Goal: Find specific page/section: Find specific page/section

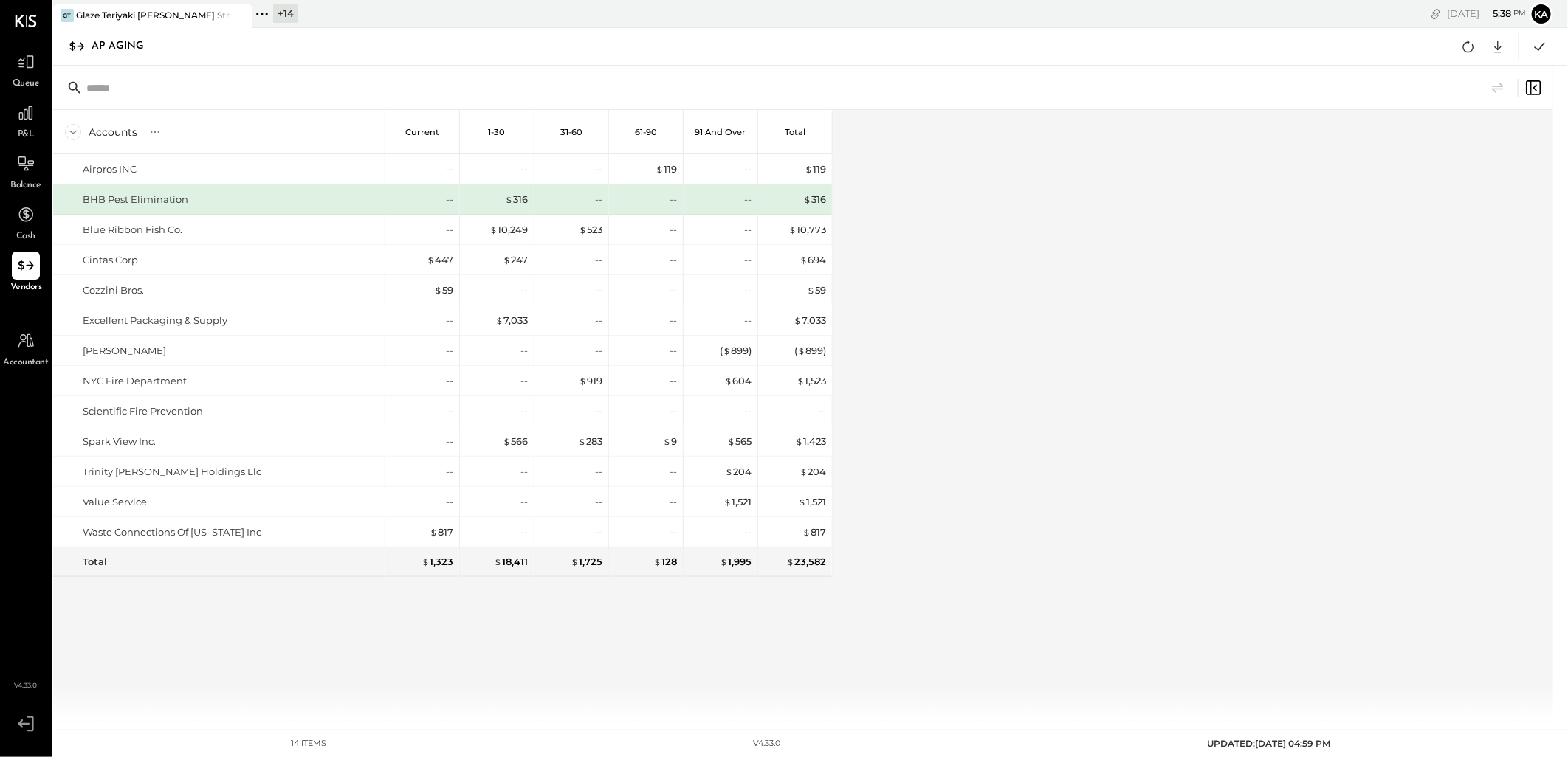
click at [264, 13] on icon at bounding box center [262, 14] width 19 height 19
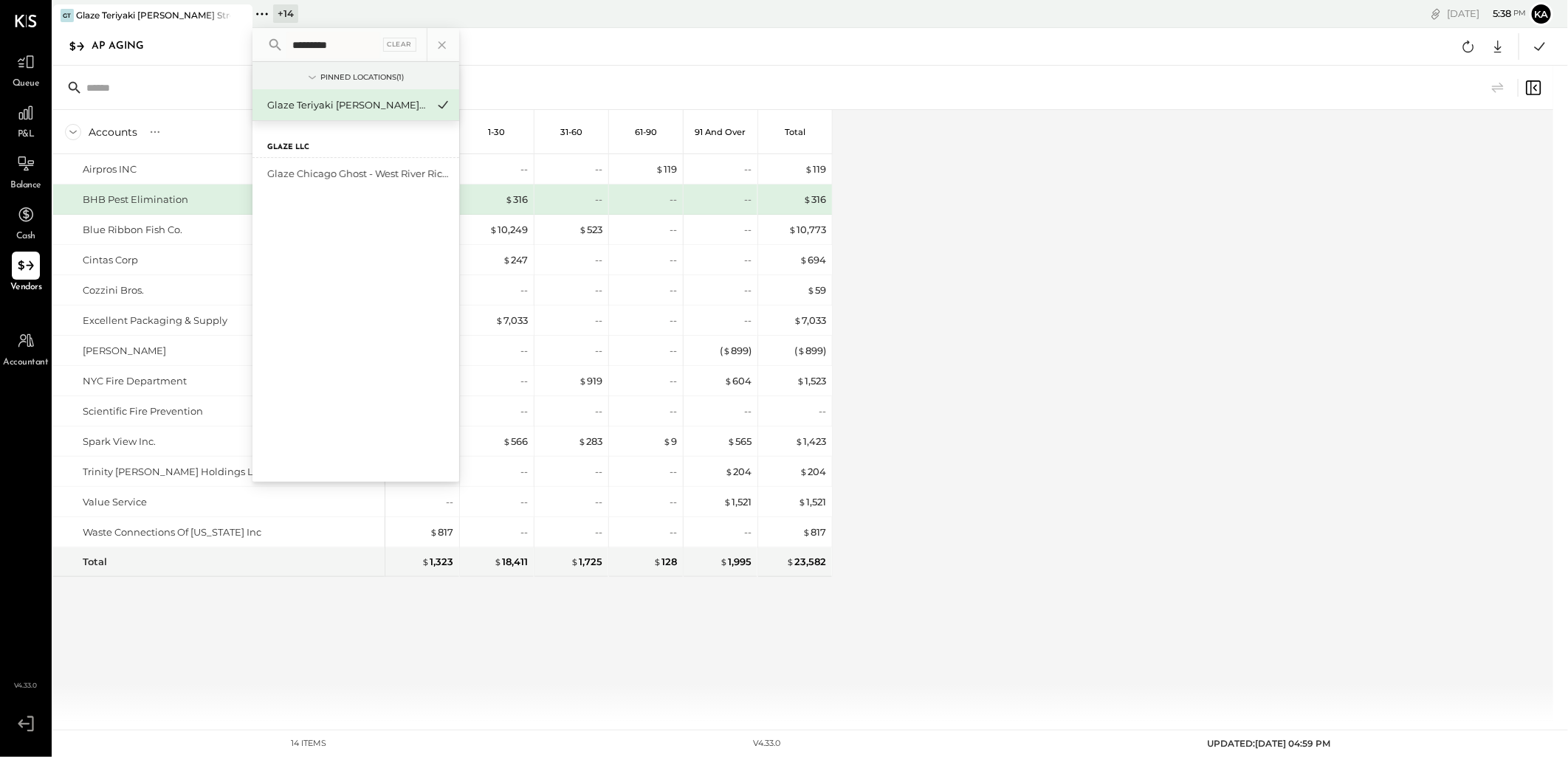
type input "*********"
click at [352, 176] on div "Glaze Chicago Ghost - West River Rice LLC" at bounding box center [347, 174] width 160 height 14
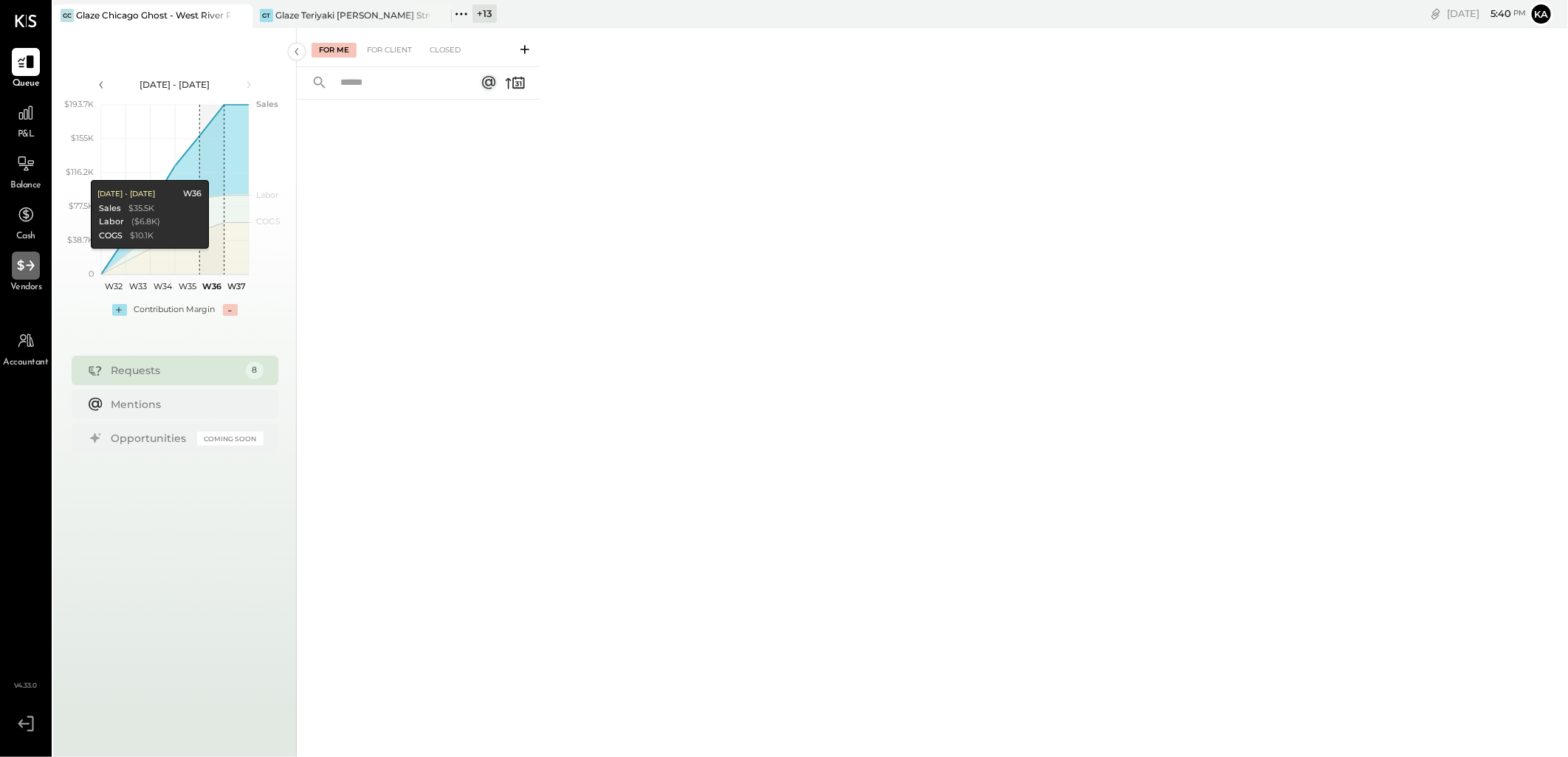
click at [16, 272] on icon at bounding box center [26, 266] width 19 height 19
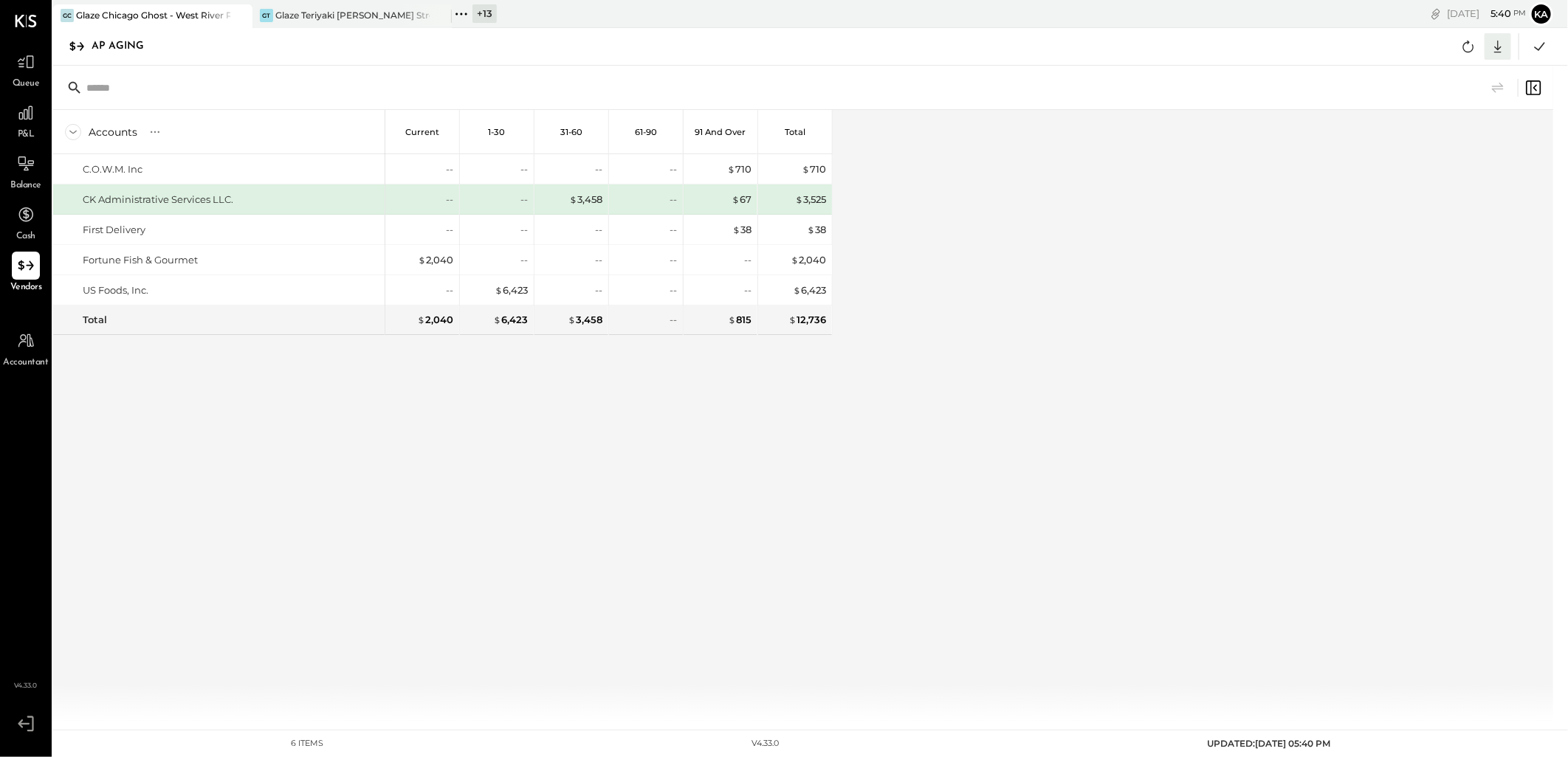
click at [1500, 45] on icon at bounding box center [1498, 47] width 19 height 19
click at [1467, 133] on div "Excel" at bounding box center [1452, 133] width 118 height 31
click at [463, 10] on icon at bounding box center [462, 14] width 19 height 19
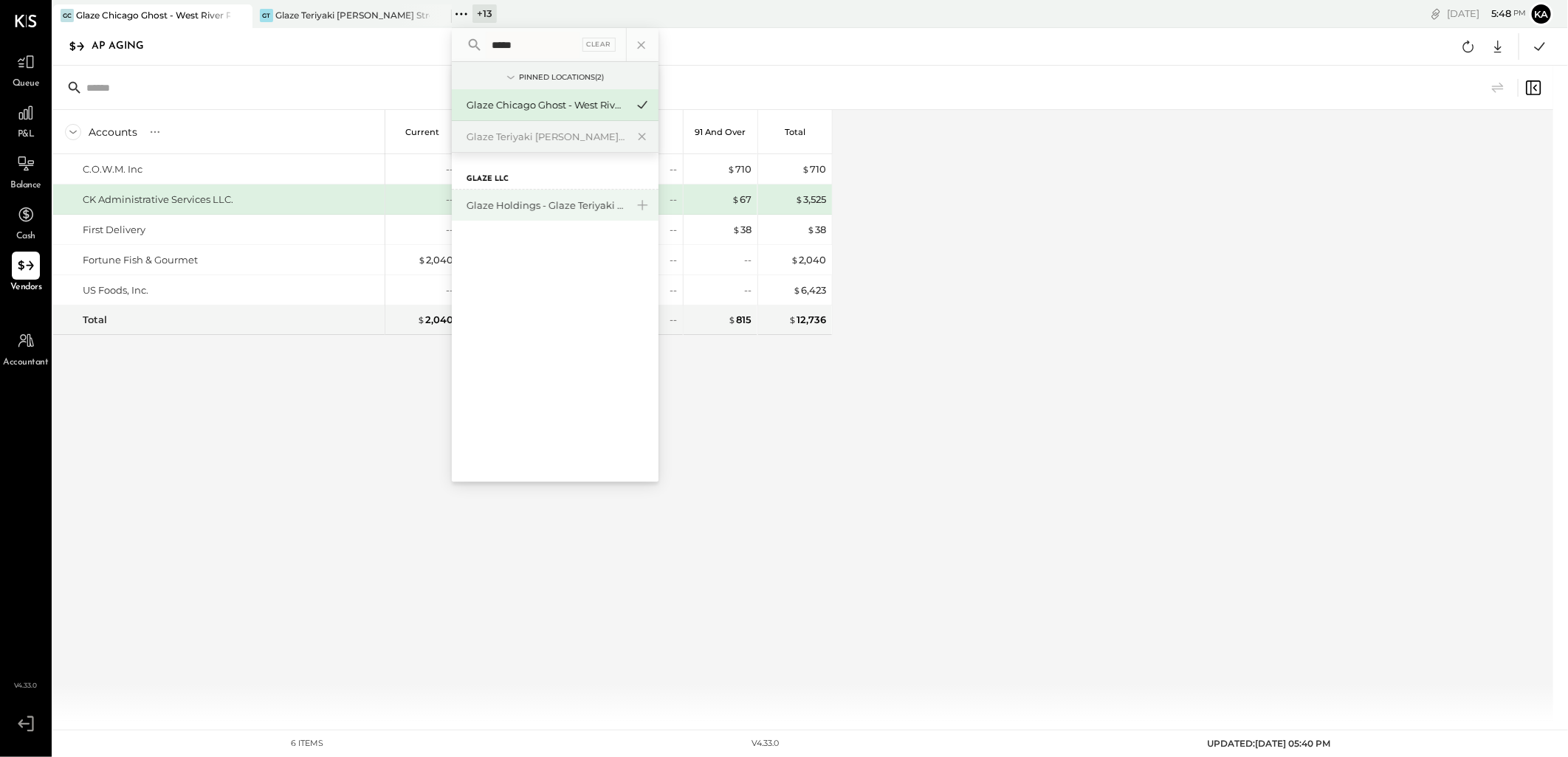
type input "*****"
click at [545, 204] on div "Glaze Holdings - Glaze Teriyaki Holdings LLC" at bounding box center [546, 206] width 160 height 14
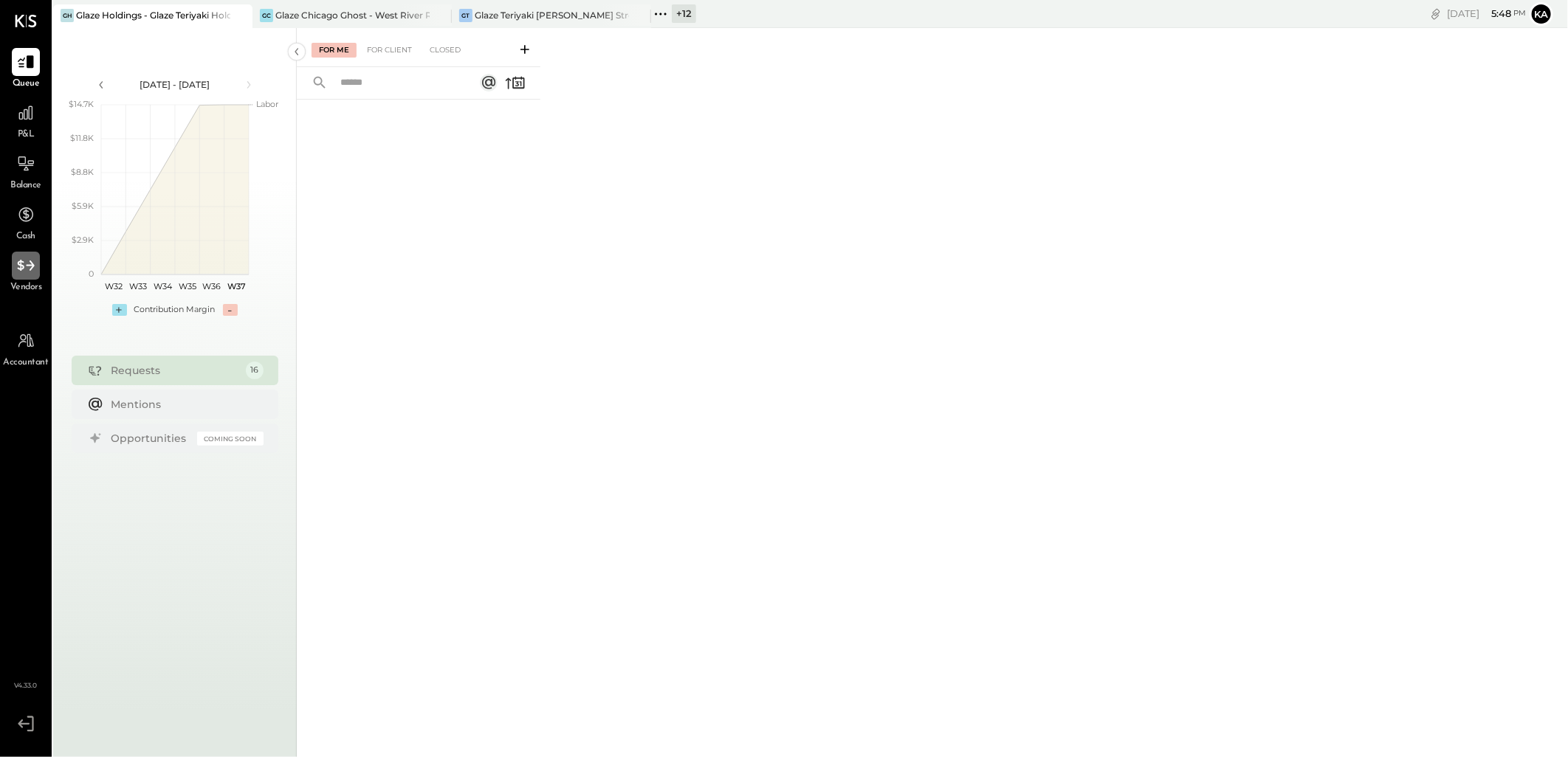
click at [30, 267] on icon at bounding box center [26, 266] width 19 height 19
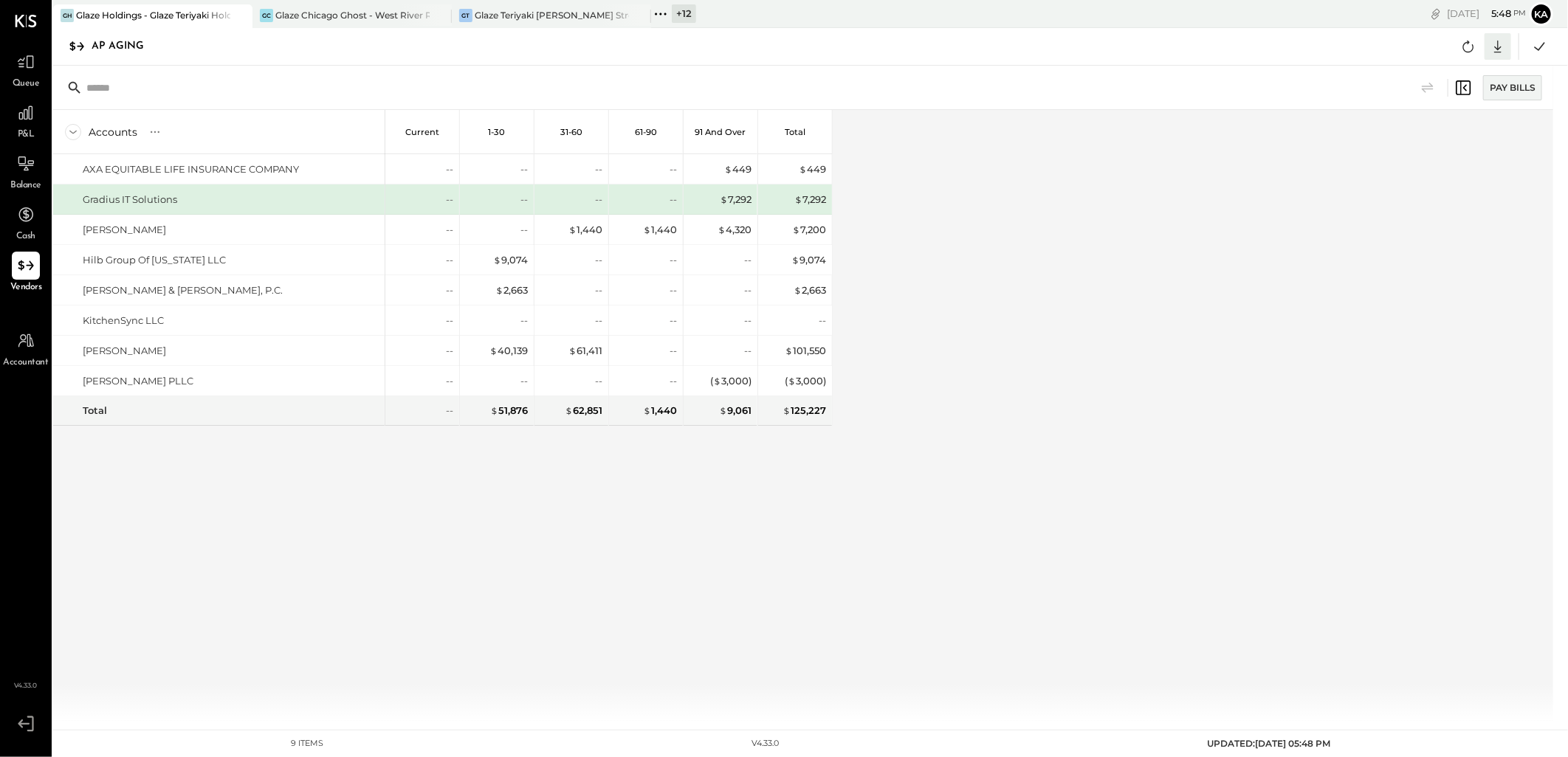
click at [1495, 42] on icon at bounding box center [1498, 47] width 19 height 19
click at [1438, 138] on div "Excel" at bounding box center [1452, 133] width 118 height 31
drag, startPoint x: 958, startPoint y: 255, endPoint x: 932, endPoint y: 170, distance: 88.9
click at [958, 255] on div "Accounts S % GL Current 1-30 31-60 61-90 91 and Over Total AXA EQUITABLE LIFE I…" at bounding box center [805, 415] width 1503 height 611
